Goal: Find specific page/section: Find specific page/section

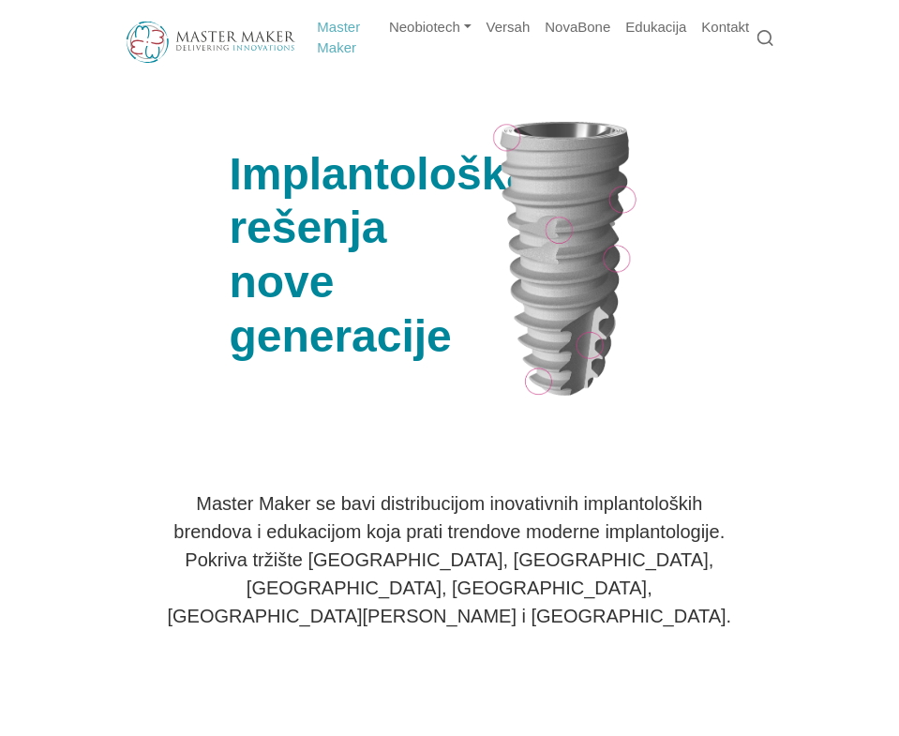
click at [515, 30] on link "Versah" at bounding box center [508, 27] width 59 height 37
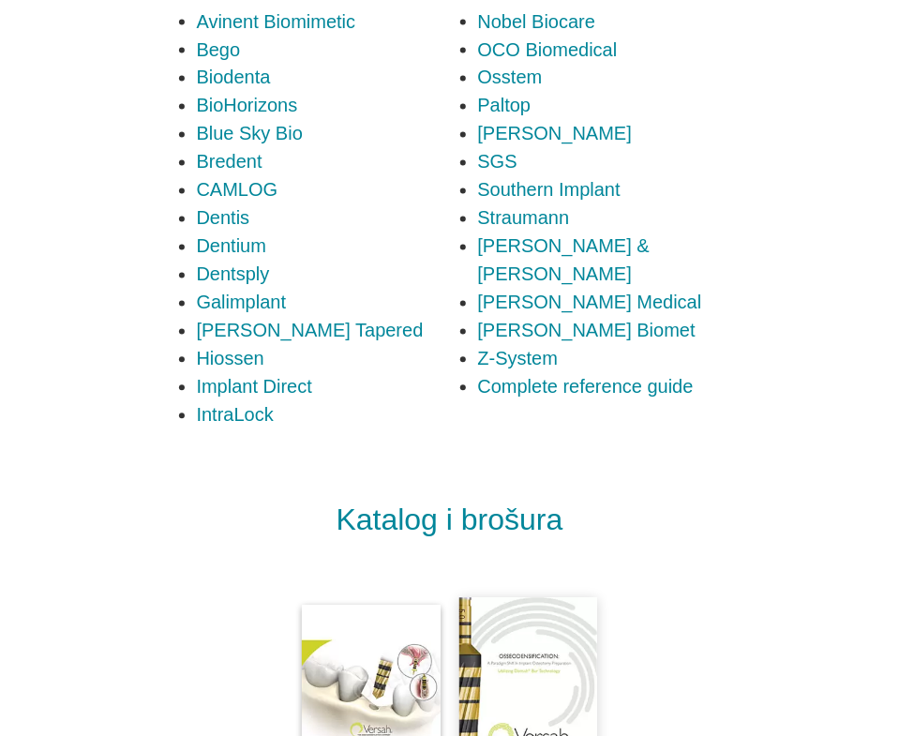
scroll to position [3098, 0]
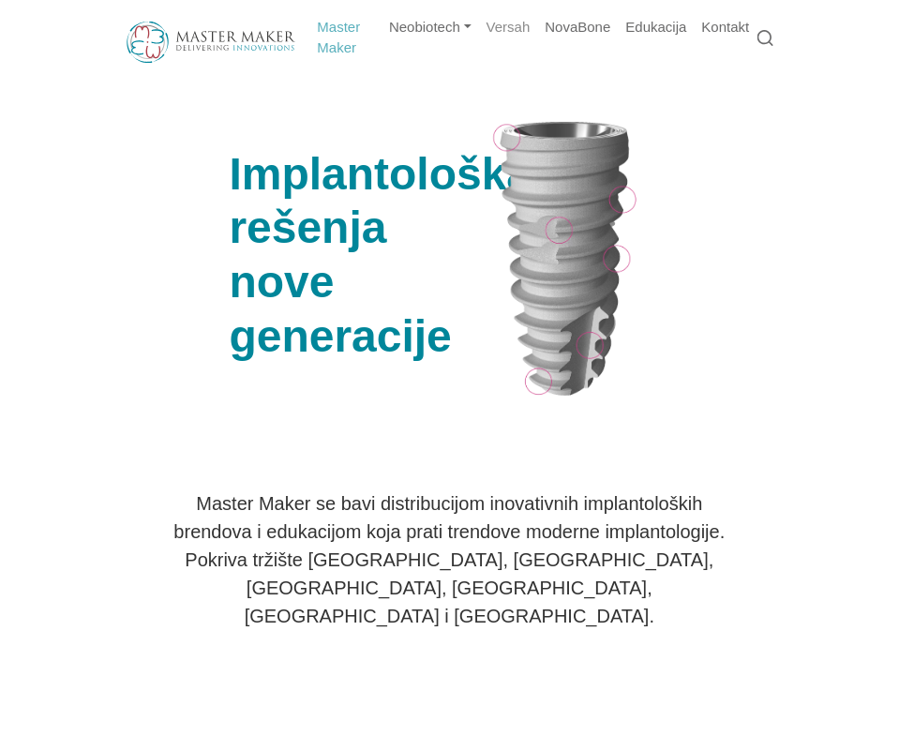
click at [518, 25] on link "Versah" at bounding box center [508, 27] width 59 height 37
